Goal: Task Accomplishment & Management: Complete application form

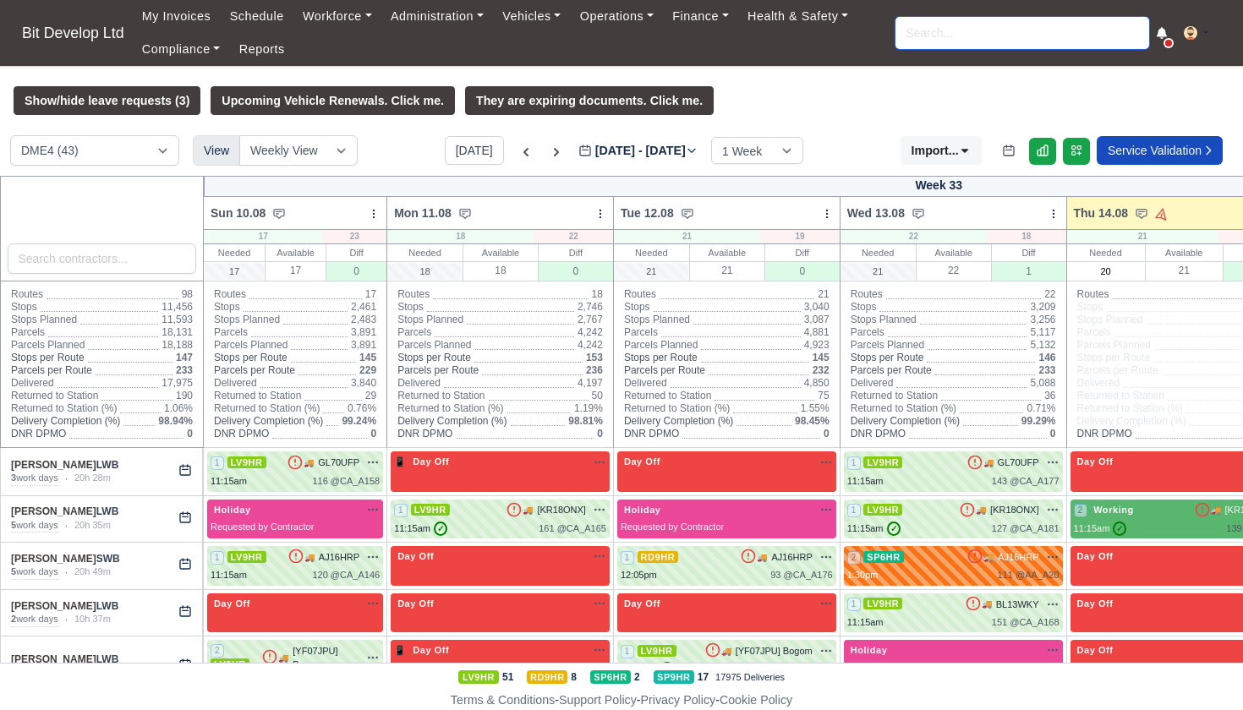
click at [928, 32] on input "search" at bounding box center [1022, 33] width 254 height 32
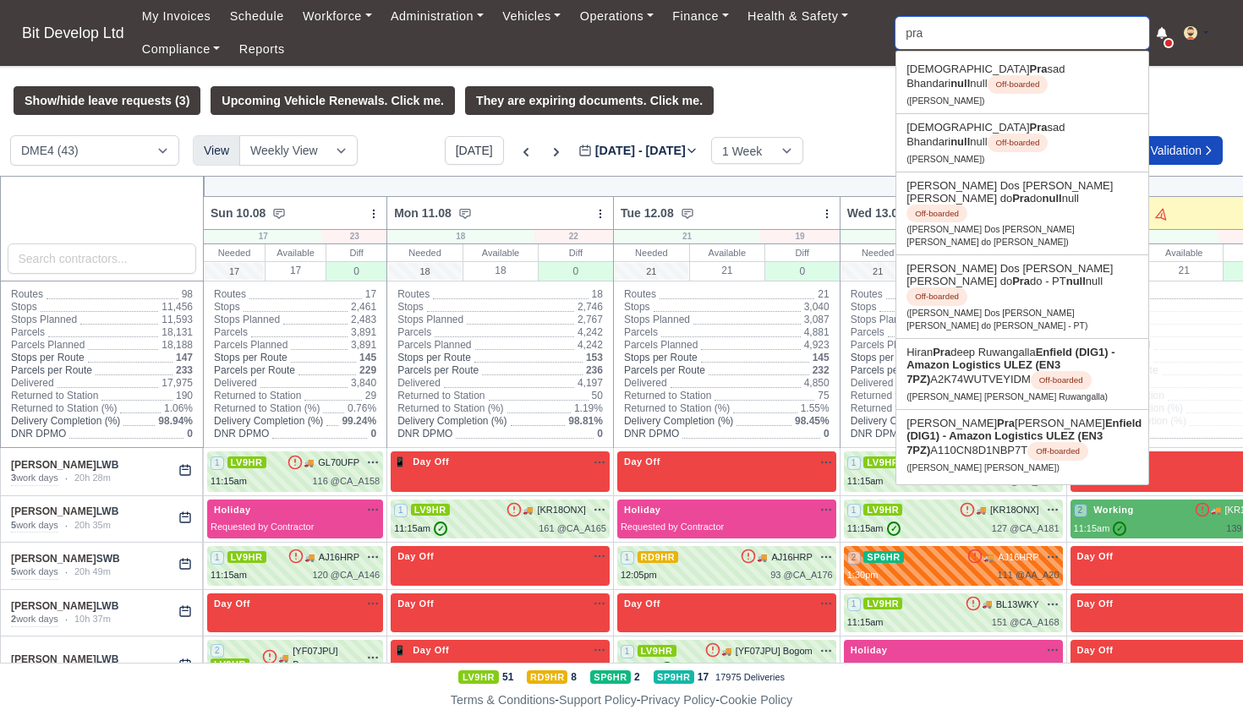
type input "prad"
type input "pradeep shriselvam"
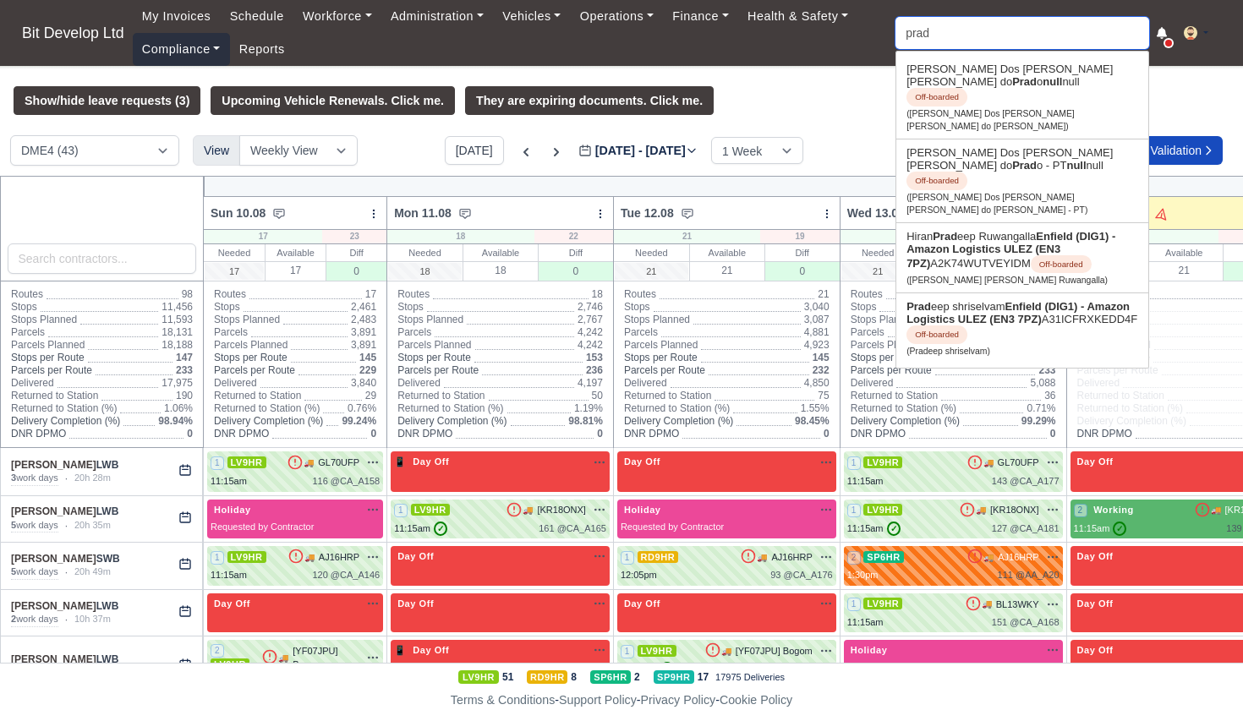
type input "prad"
click at [193, 53] on link "Compliance" at bounding box center [181, 49] width 97 height 33
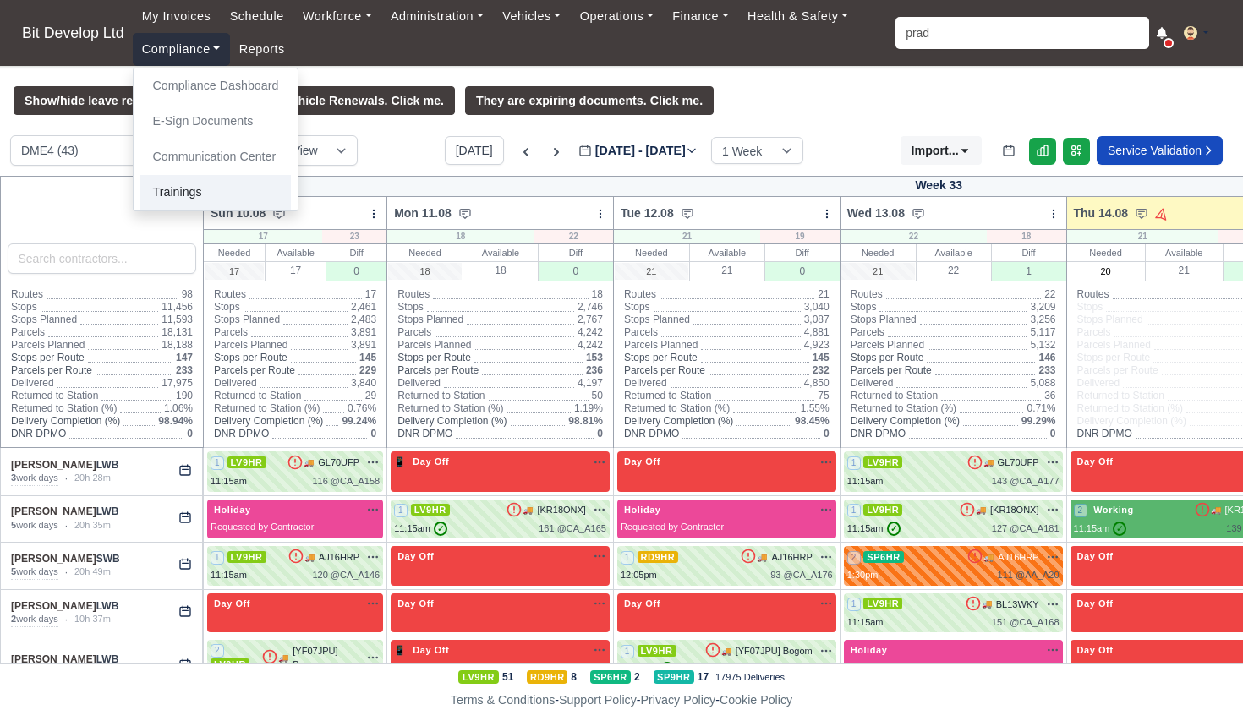
click at [182, 179] on link "Trainings" at bounding box center [215, 193] width 151 height 36
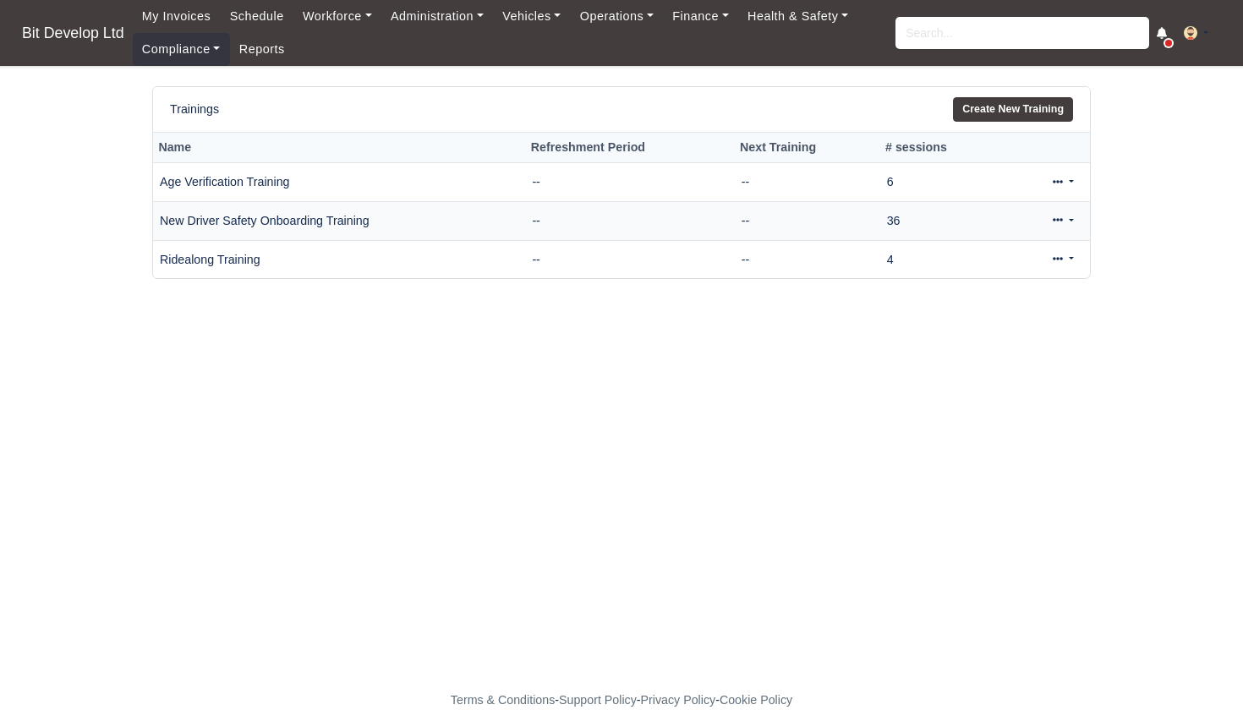
click at [1064, 216] on link at bounding box center [1063, 221] width 40 height 25
click at [362, 222] on td "New Driver Safety Onboarding Training" at bounding box center [339, 220] width 372 height 39
click at [1054, 221] on icon at bounding box center [1058, 220] width 10 height 10
click at [977, 271] on link "View" at bounding box center [1007, 274] width 150 height 26
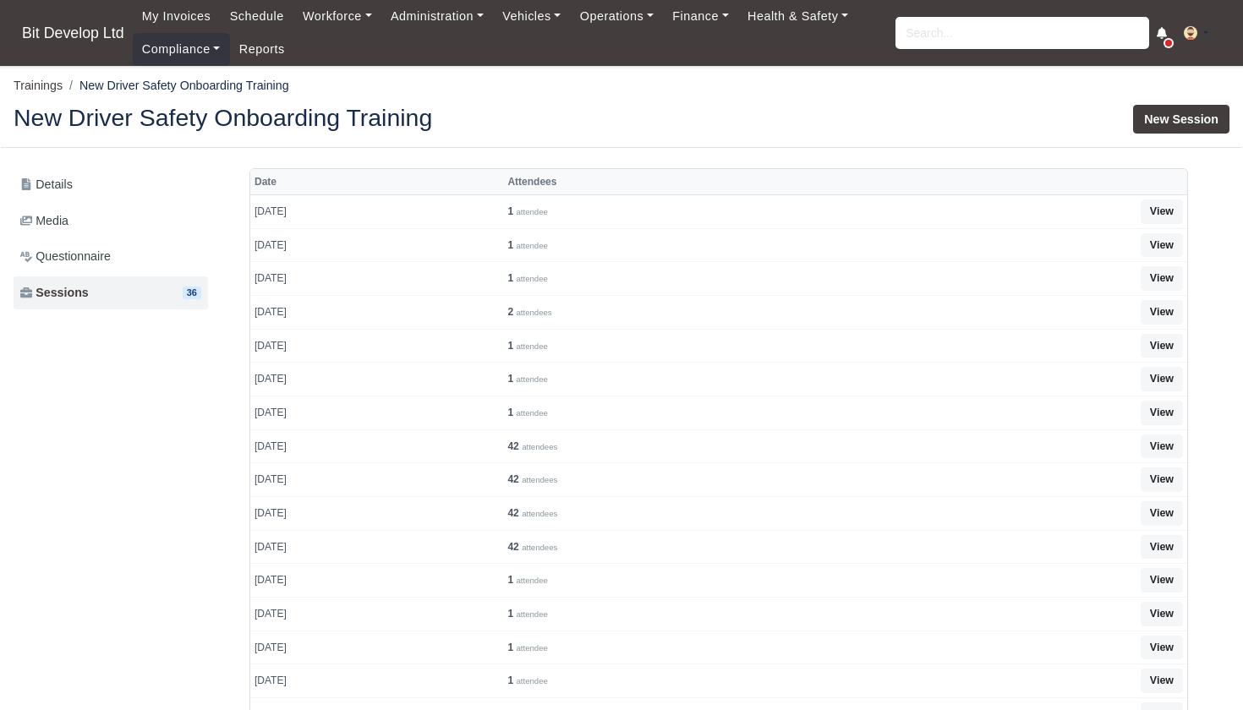
click at [1182, 119] on link "New Session" at bounding box center [1181, 119] width 96 height 29
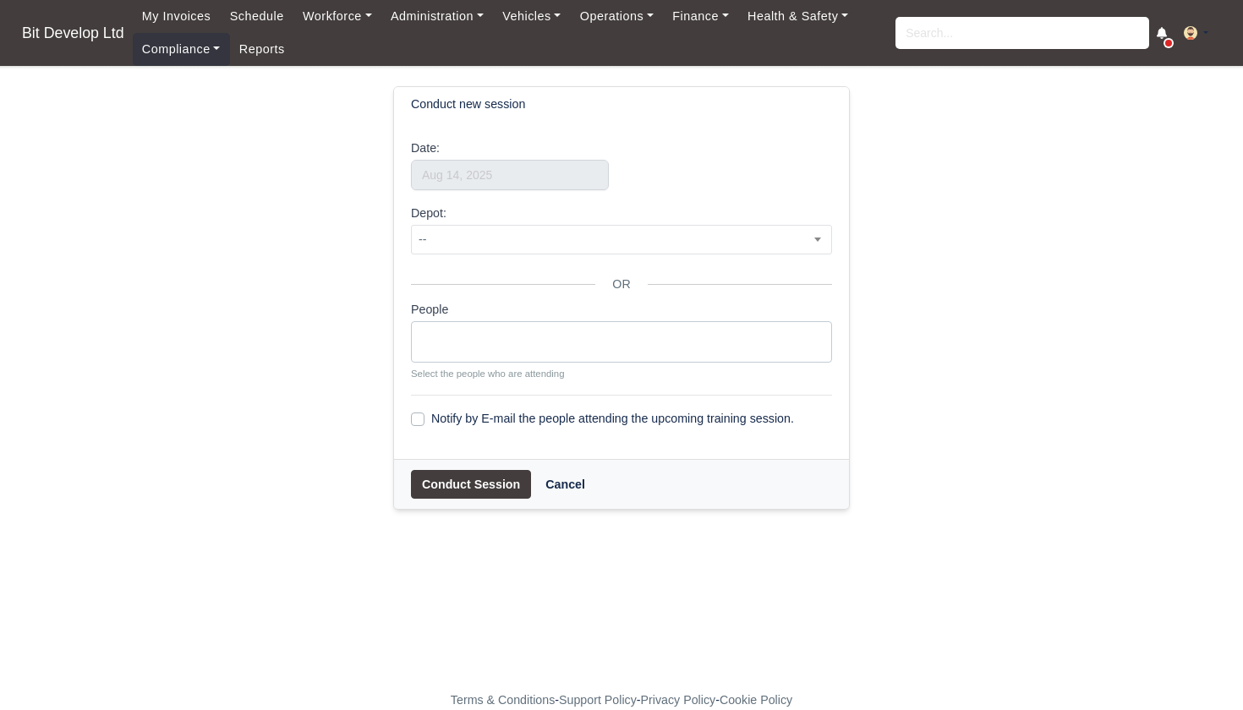
select select
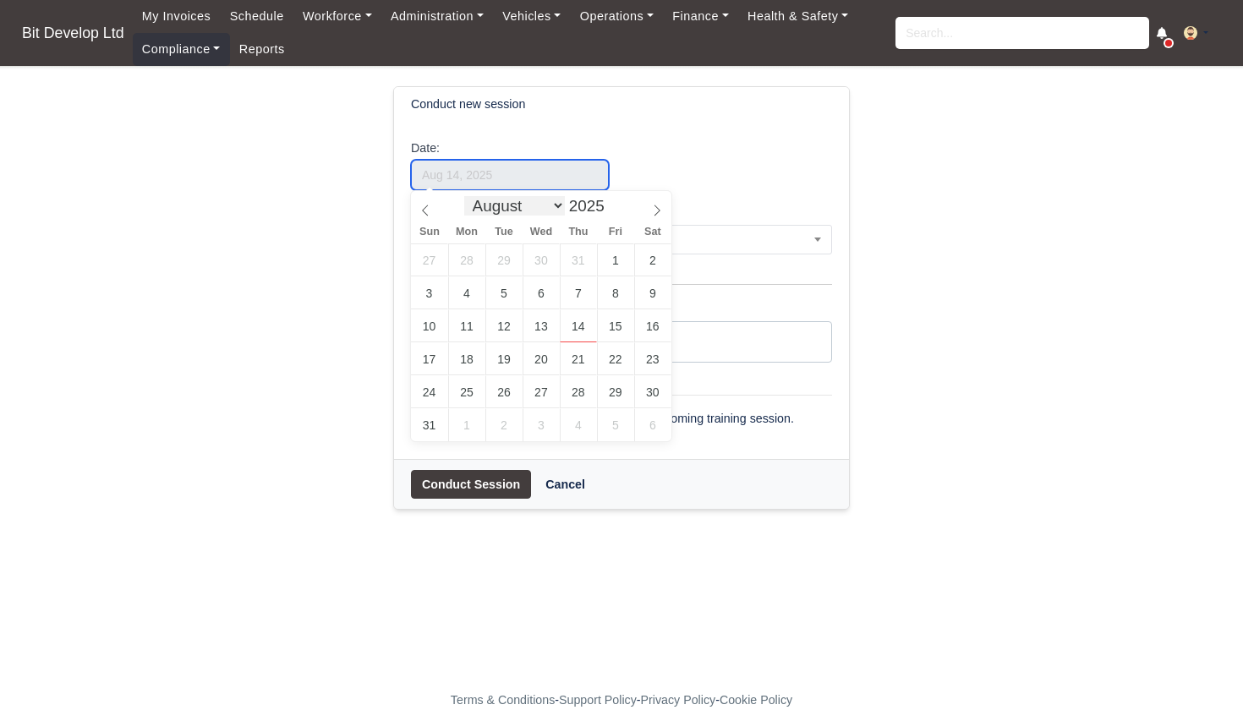
click at [534, 182] on input "text" at bounding box center [510, 175] width 198 height 30
select select "6"
click at [425, 208] on icon at bounding box center [425, 211] width 12 height 12
type input "July 3, 2025"
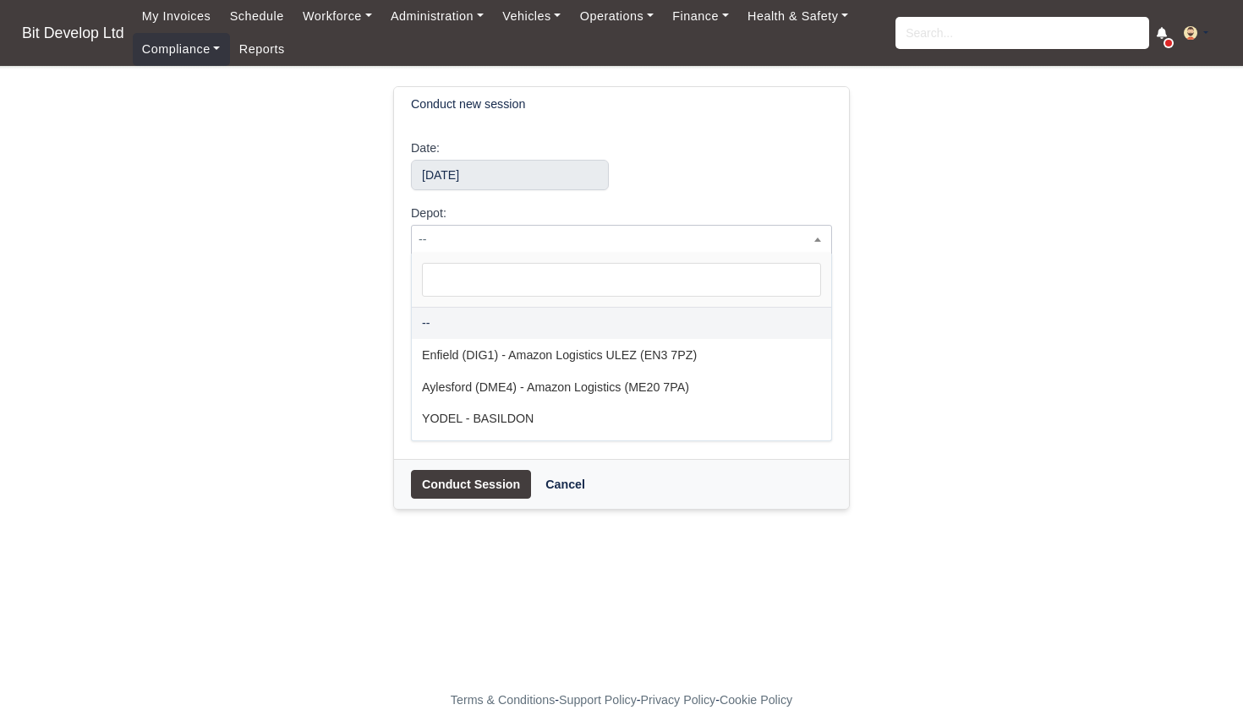
click at [499, 246] on span "--" at bounding box center [621, 239] width 419 height 21
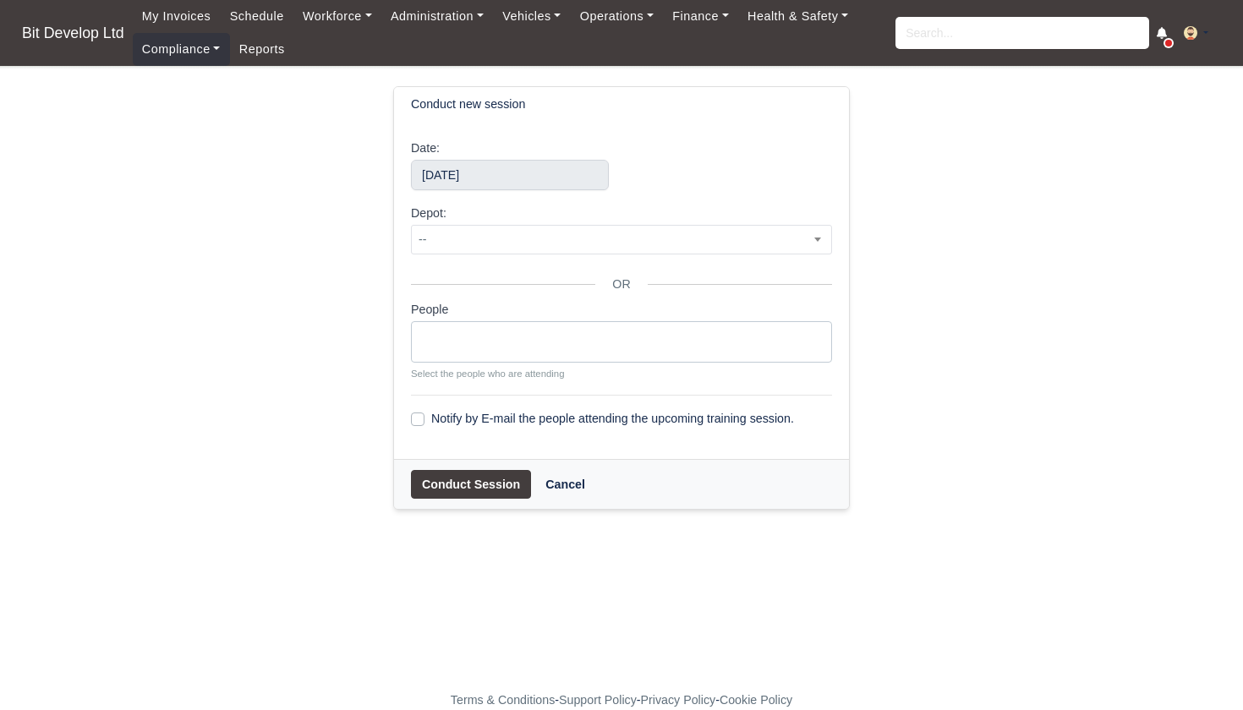
click at [472, 337] on ul at bounding box center [621, 339] width 419 height 34
type input "prad"
click at [495, 345] on ul "prad" at bounding box center [621, 339] width 419 height 34
type input "p"
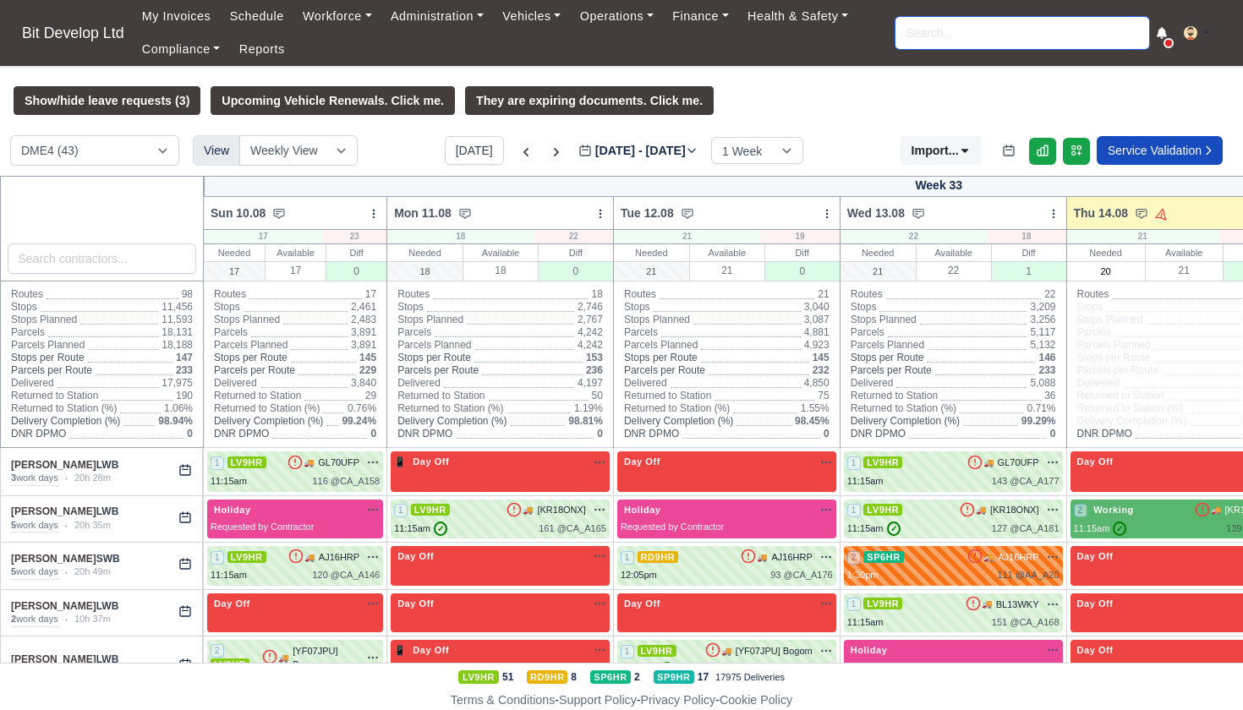
click at [978, 38] on input "search" at bounding box center [1022, 33] width 254 height 32
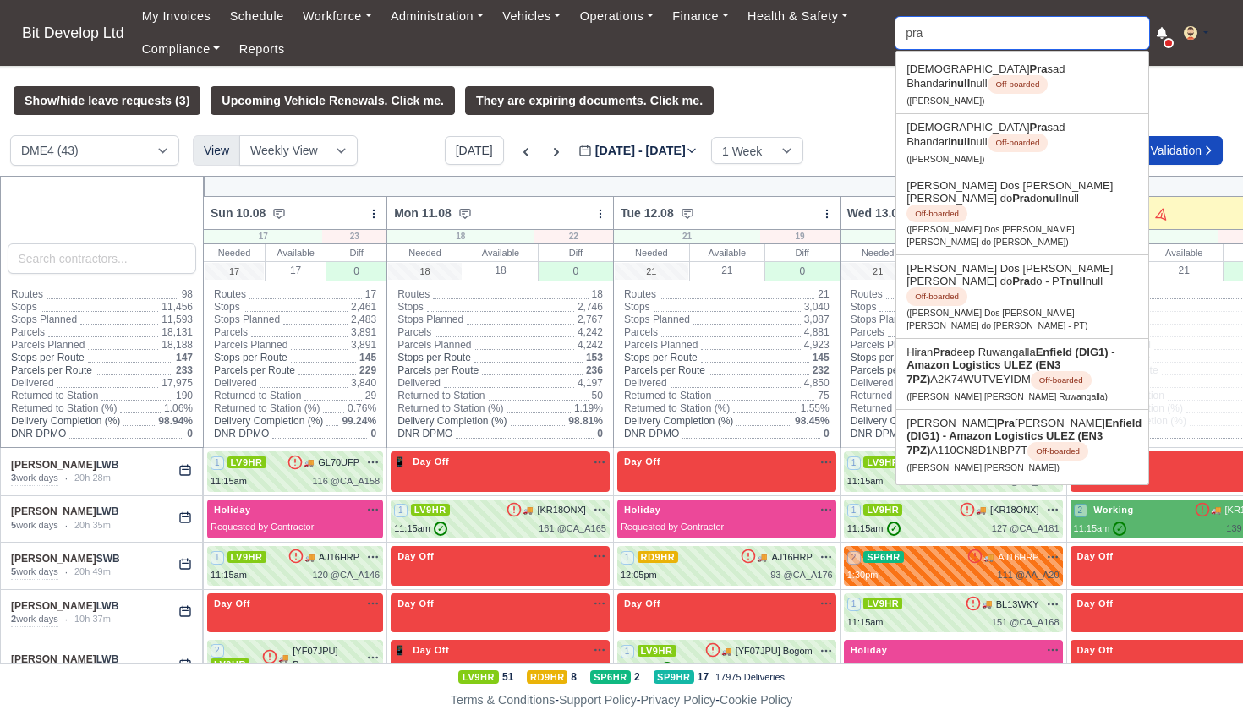
type input "prad"
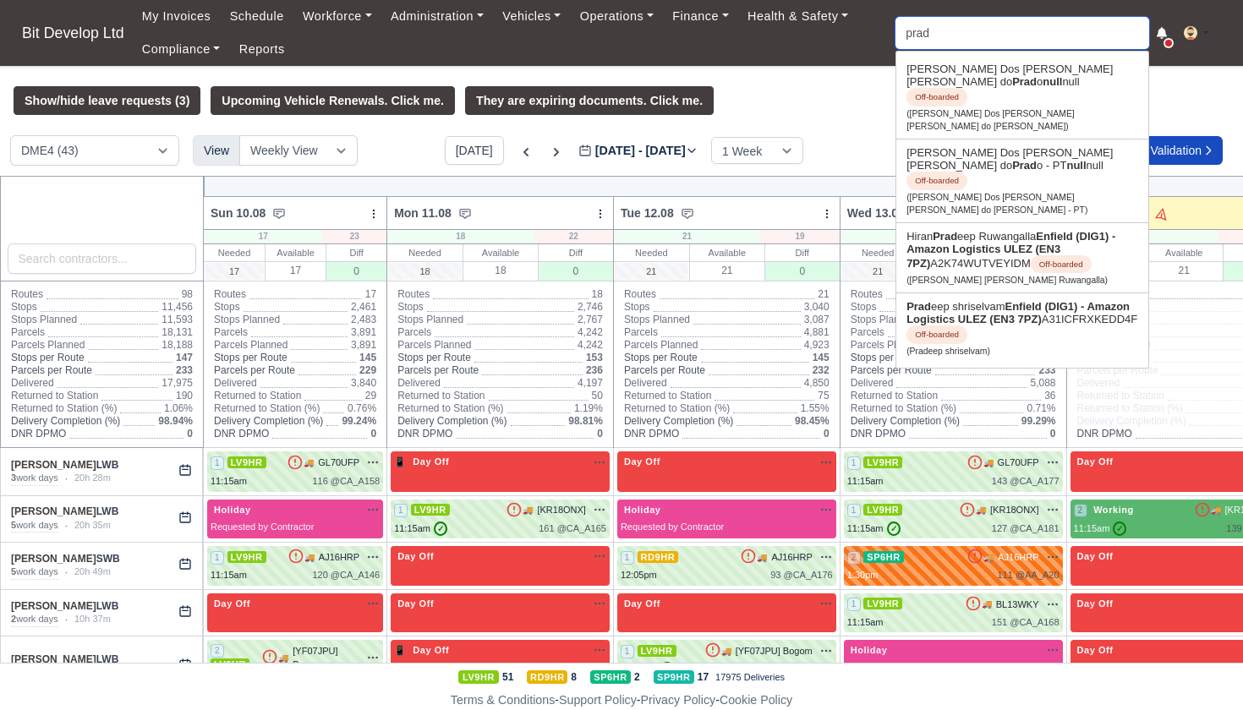
type input "pradeep shriselvam"
click at [955, 300] on strong "Enfield (DIG1) - Amazon Logistics ULEZ (EN3 7PZ)" at bounding box center [1017, 312] width 223 height 25
type input "Pradeep shriselvam"
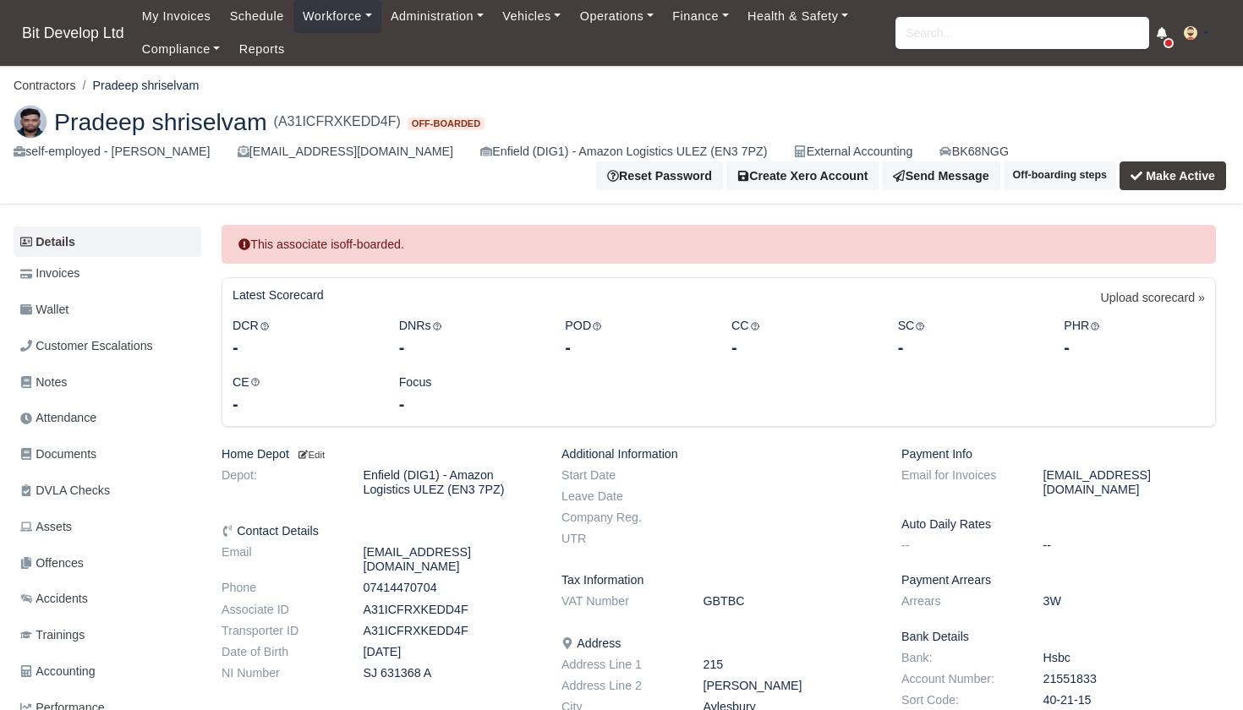
click at [1168, 173] on button "Make Active" at bounding box center [1172, 175] width 107 height 29
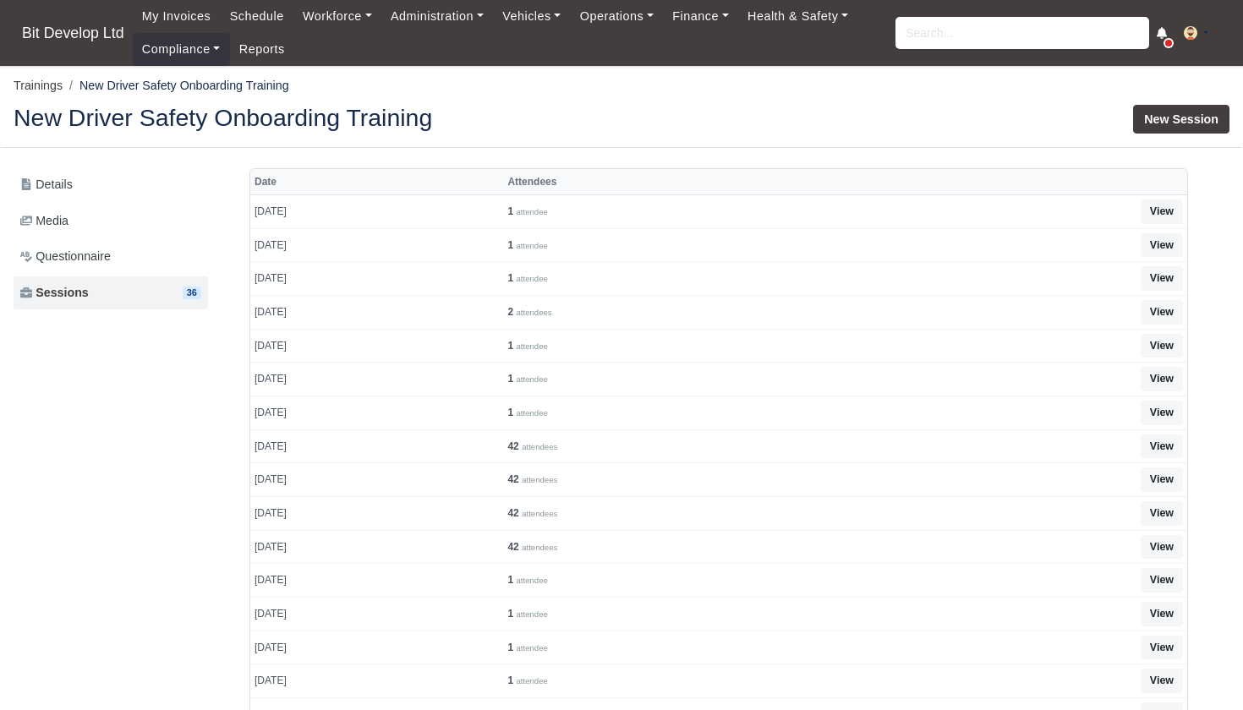
click at [1164, 118] on link "New Session" at bounding box center [1181, 119] width 96 height 29
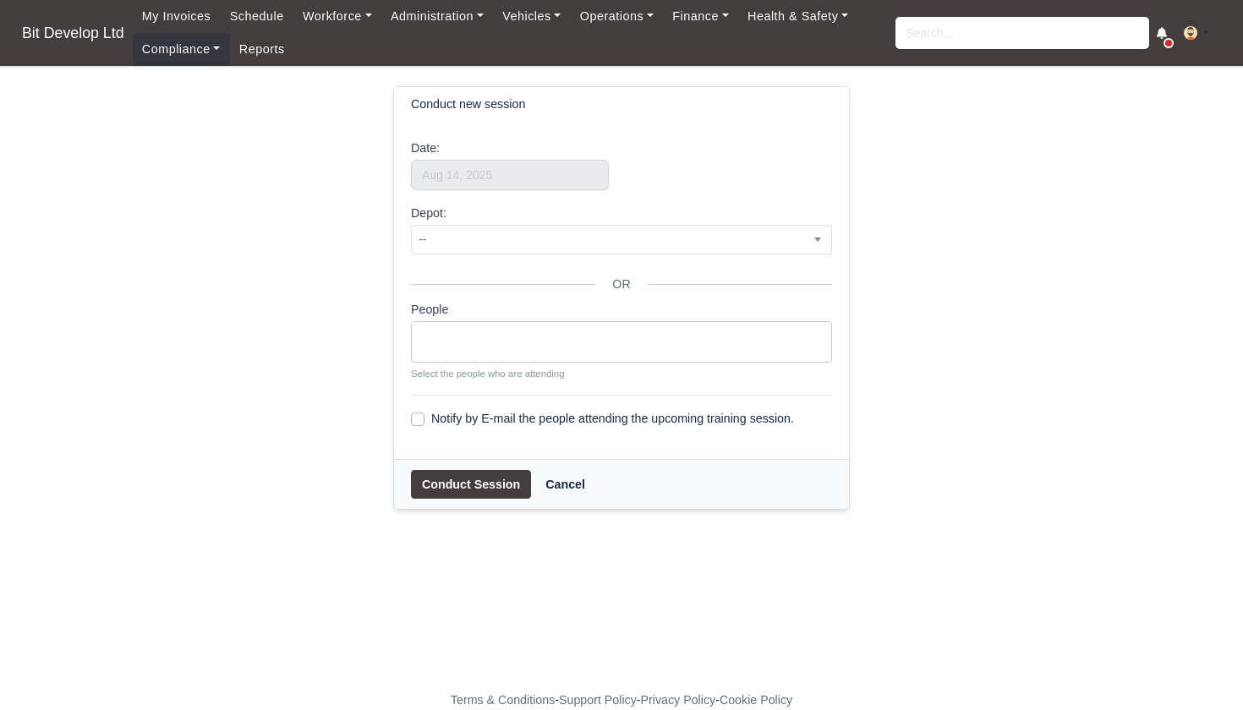
select select
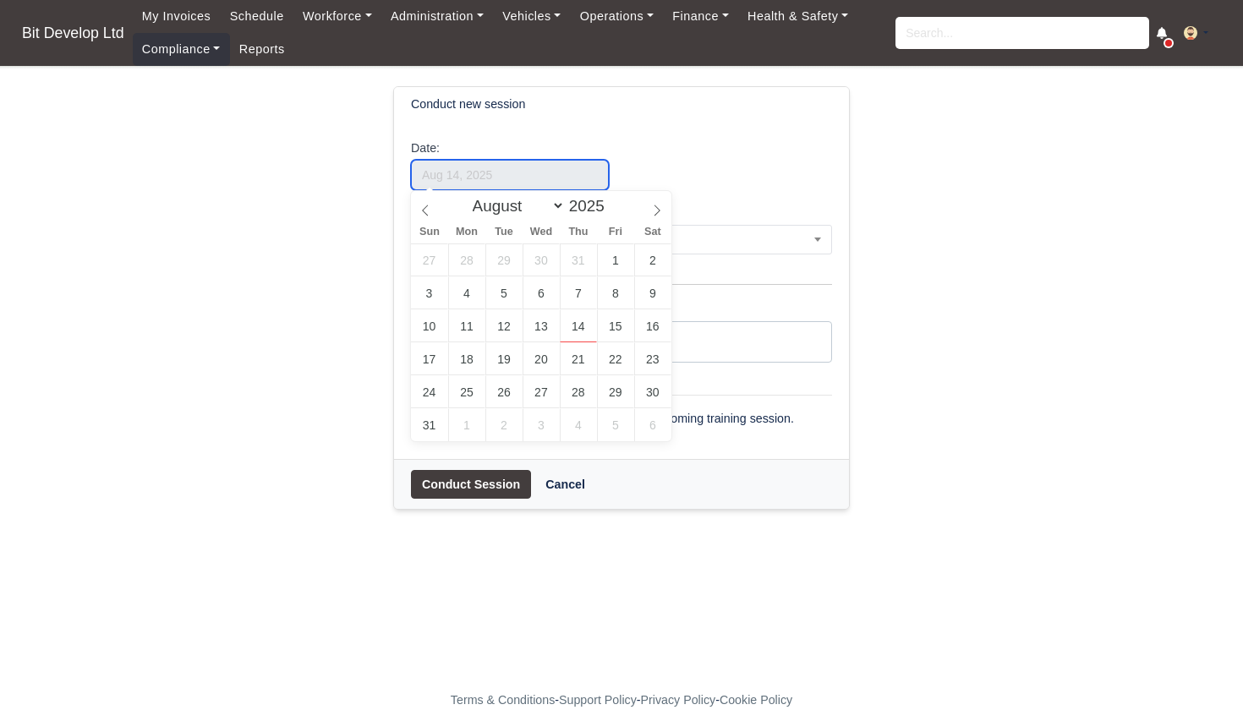
click at [450, 178] on input "text" at bounding box center [510, 175] width 198 height 30
select select "6"
click at [425, 210] on icon at bounding box center [425, 211] width 12 height 12
type input "July 3, 2025"
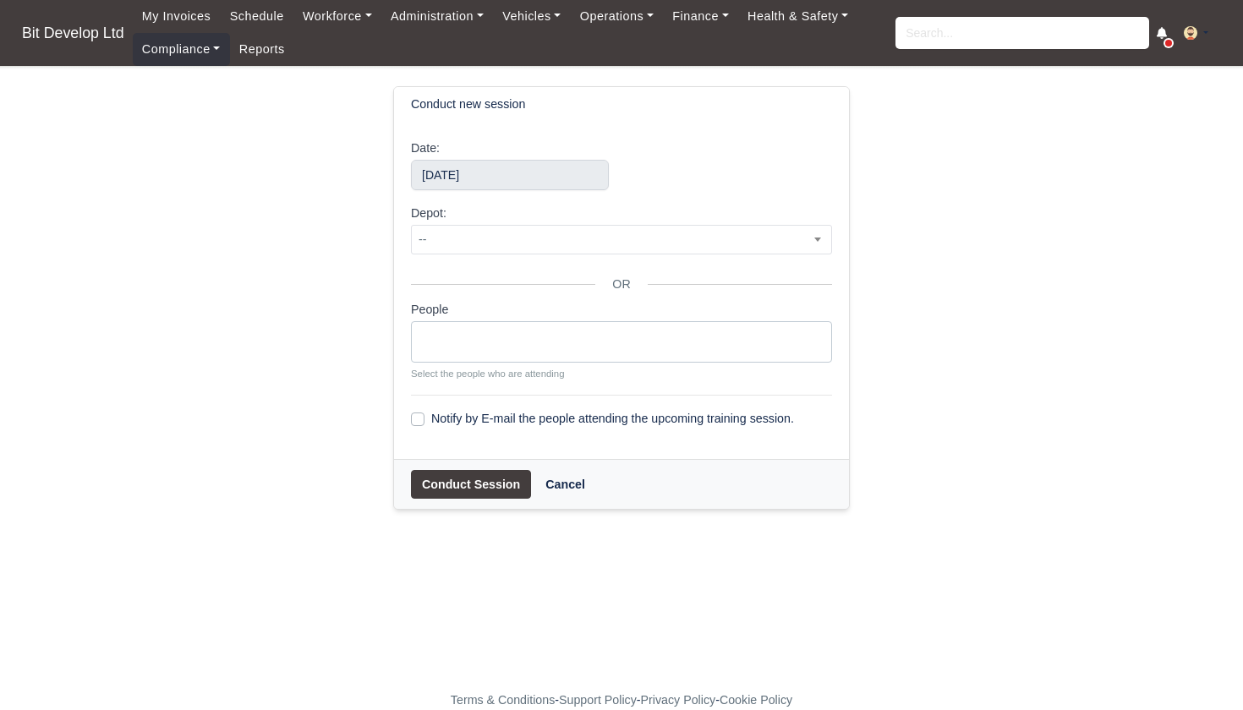
click at [503, 331] on ul at bounding box center [621, 339] width 419 height 34
type input "pra"
select select "4085"
click at [456, 477] on button "Conduct Session" at bounding box center [471, 484] width 120 height 29
